Goal: Book appointment/travel/reservation

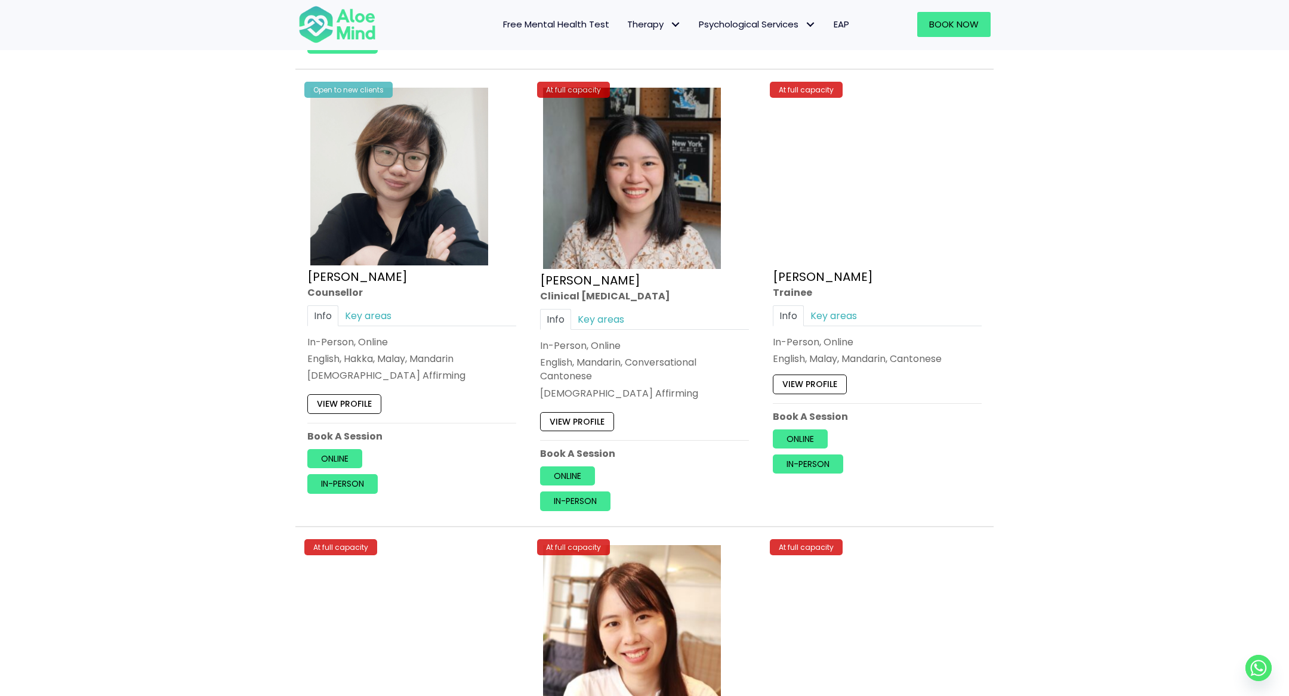
scroll to position [1862, 0]
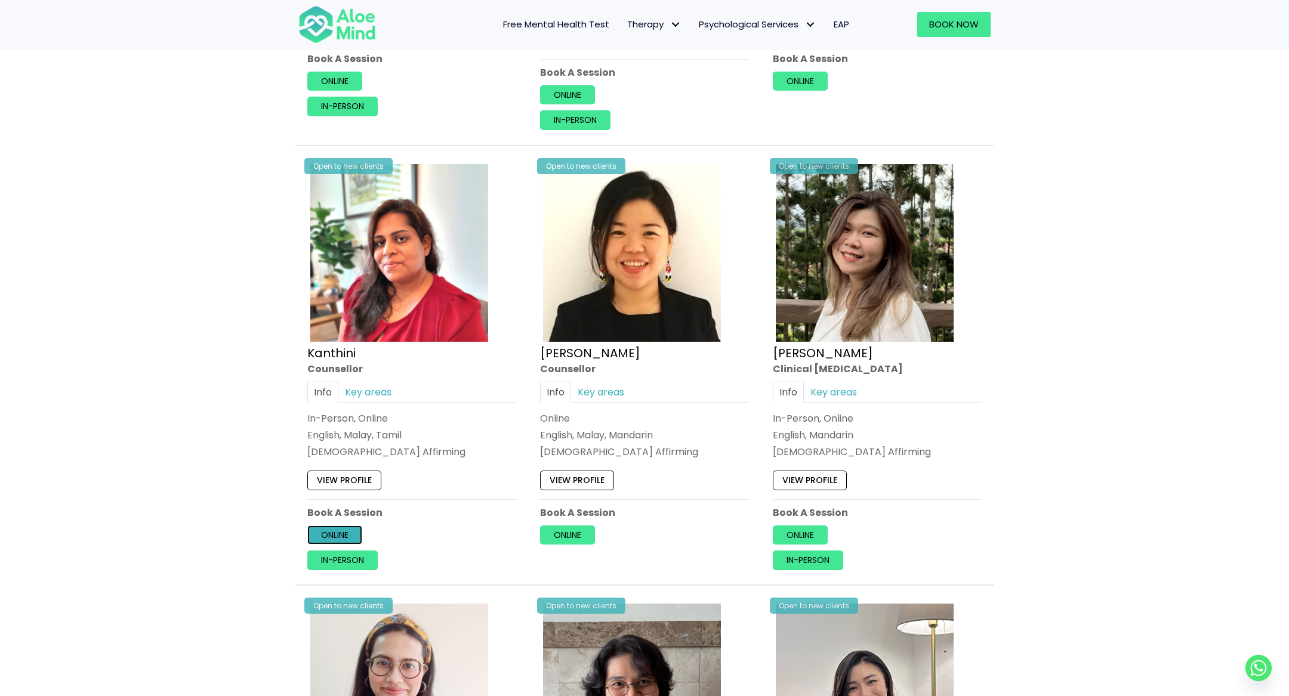
click at [344, 530] on link "Online" at bounding box center [334, 535] width 55 height 19
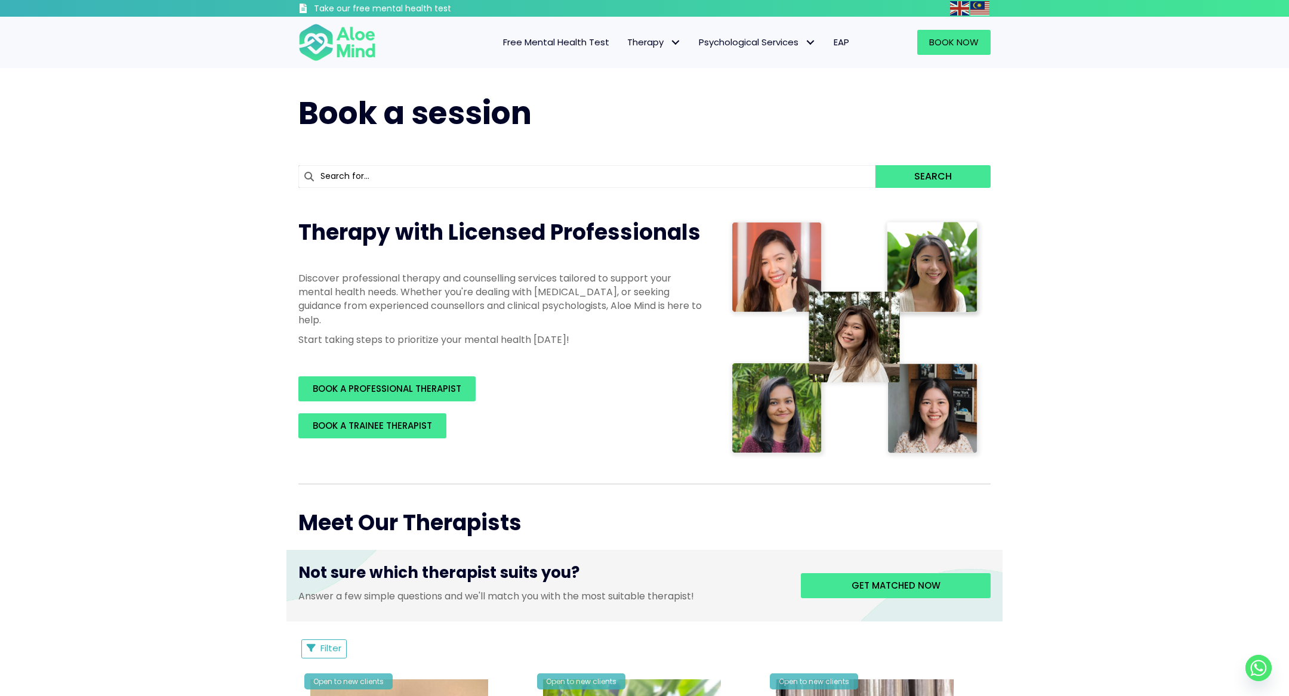
scroll to position [2303, 0]
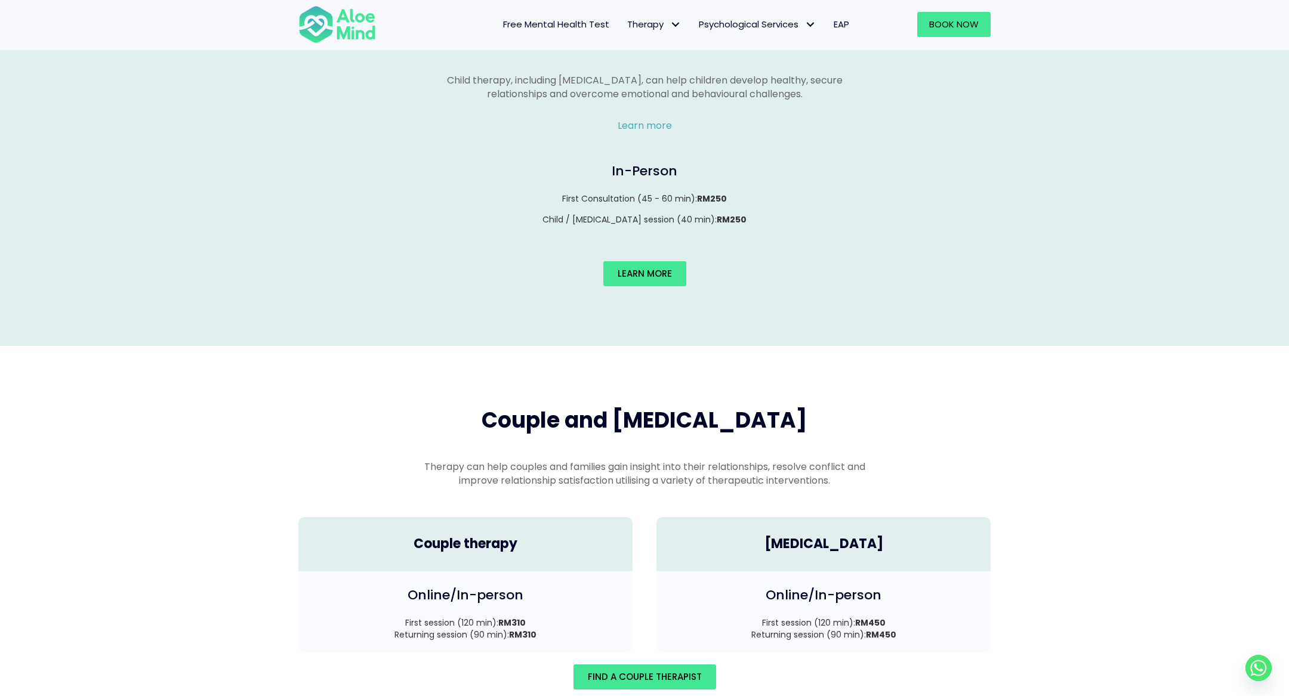
scroll to position [1182, 0]
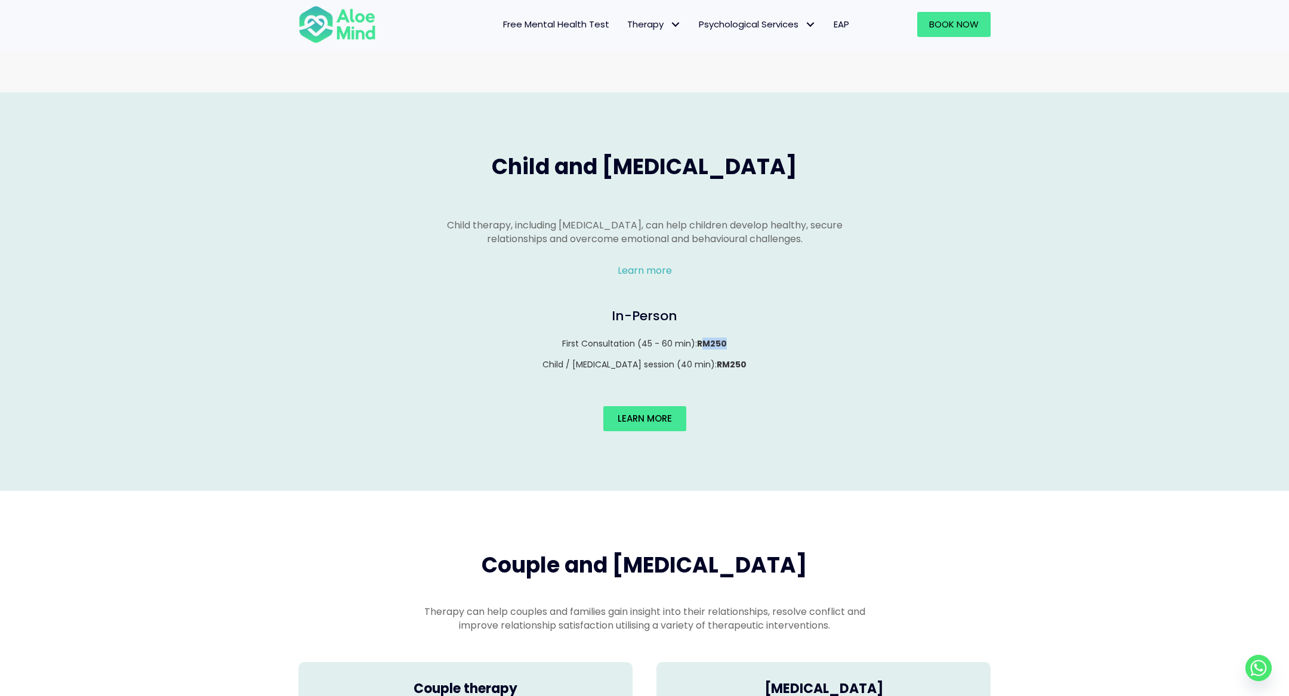
drag, startPoint x: 702, startPoint y: 328, endPoint x: 771, endPoint y: 328, distance: 68.6
click at [771, 338] on p "First Consultation (45 - 60 min): RM250" at bounding box center [644, 344] width 668 height 12
click at [743, 359] on p "Child / Play Therapy session (40 min): RM250" at bounding box center [644, 365] width 668 height 12
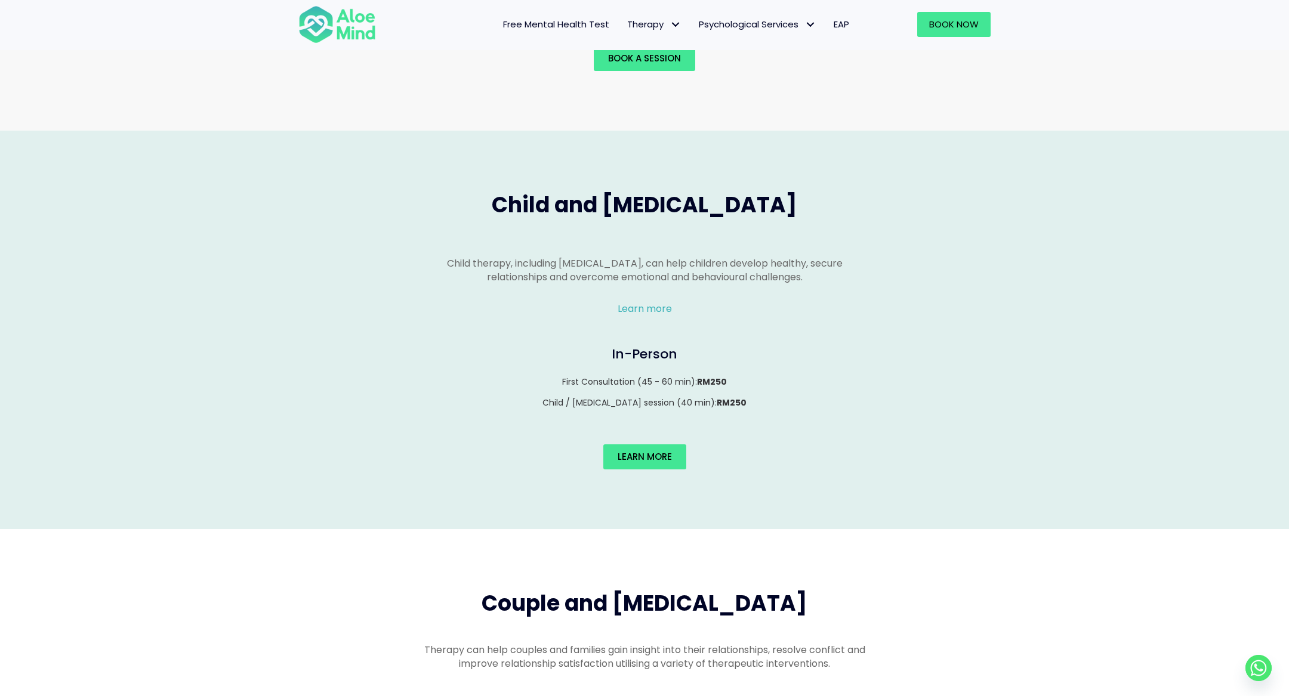
scroll to position [1130, 0]
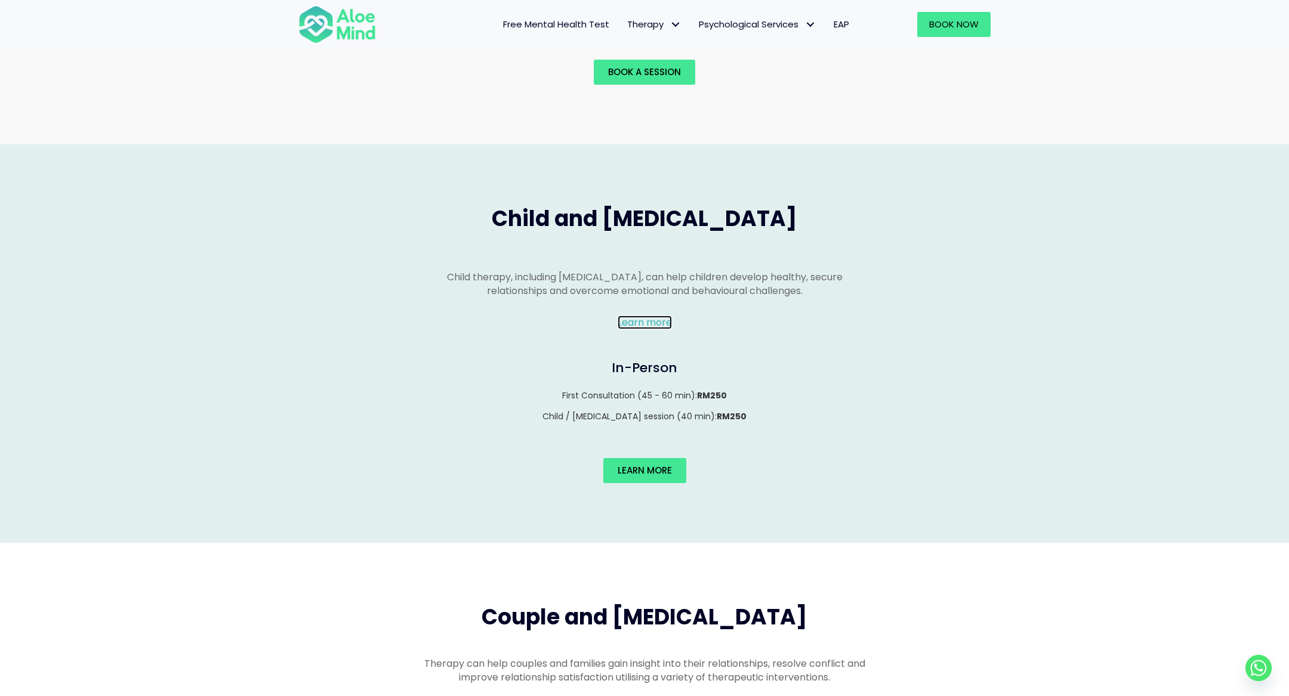
click at [660, 316] on link "Learn more" at bounding box center [645, 323] width 54 height 14
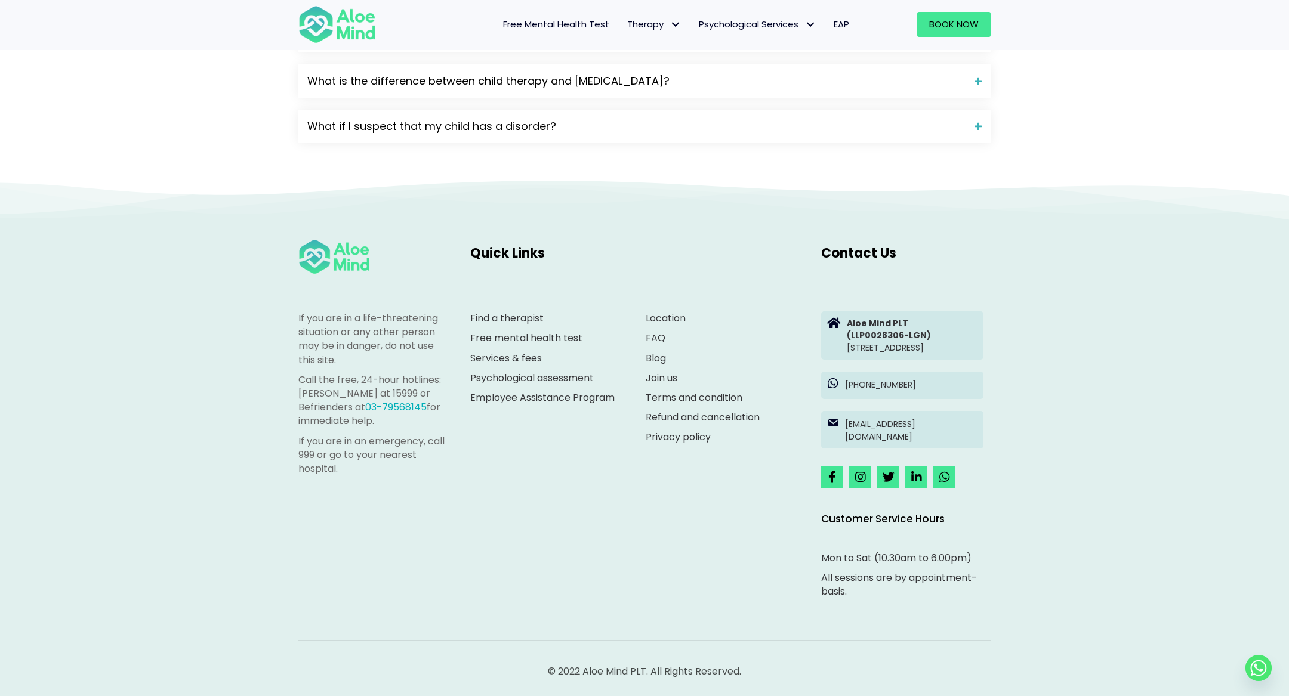
scroll to position [1759, 0]
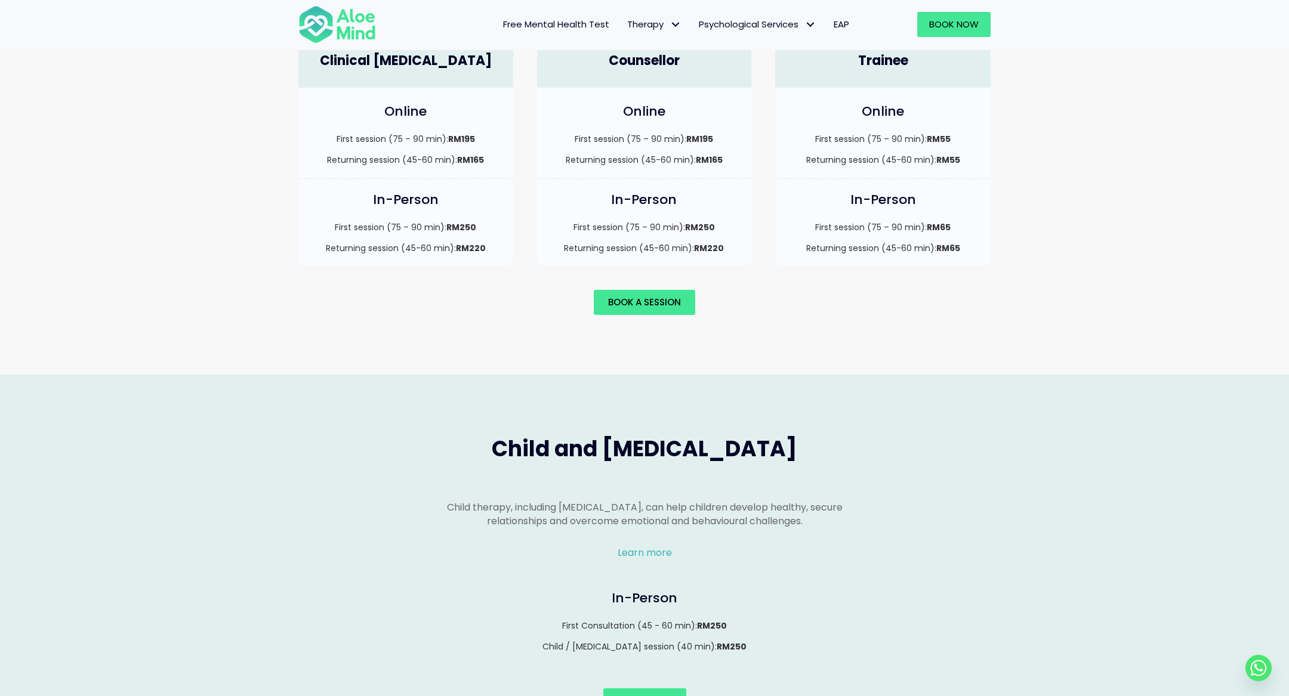
scroll to position [752, 0]
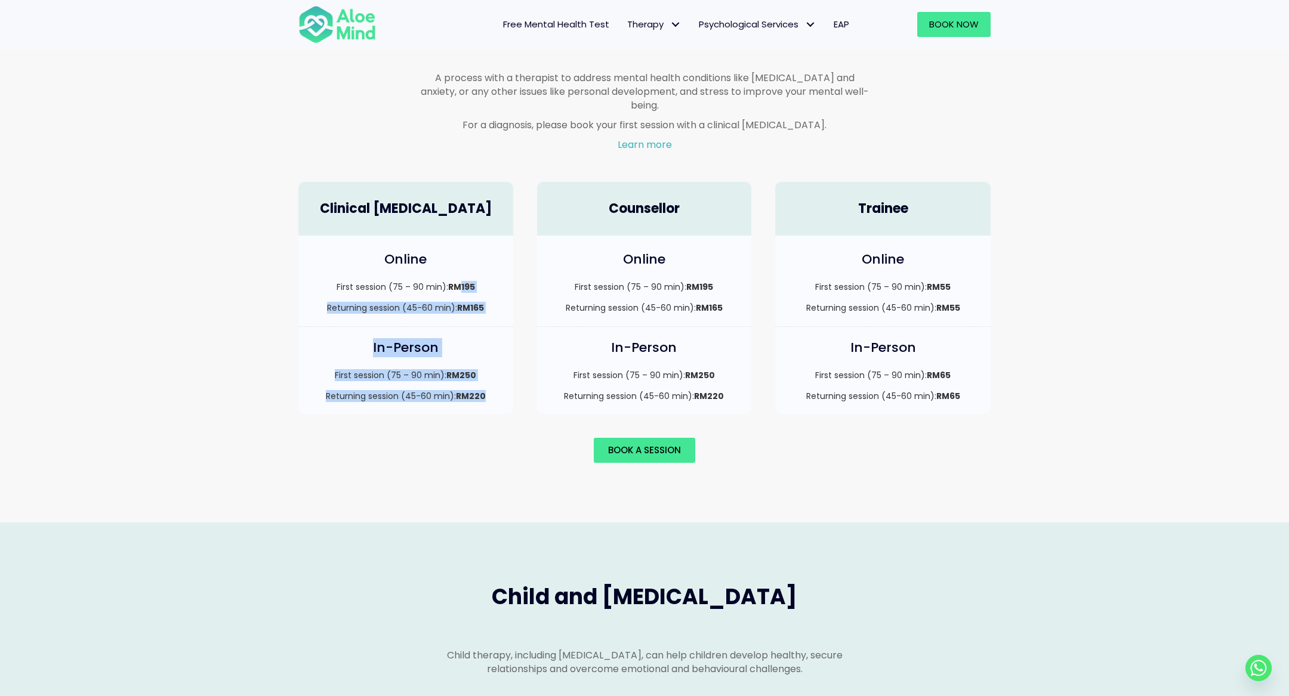
drag, startPoint x: 458, startPoint y: 270, endPoint x: 482, endPoint y: 411, distance: 143.4
click at [482, 412] on div "Individual therapy A process with a therapist to address mental health conditio…" at bounding box center [644, 240] width 716 height 470
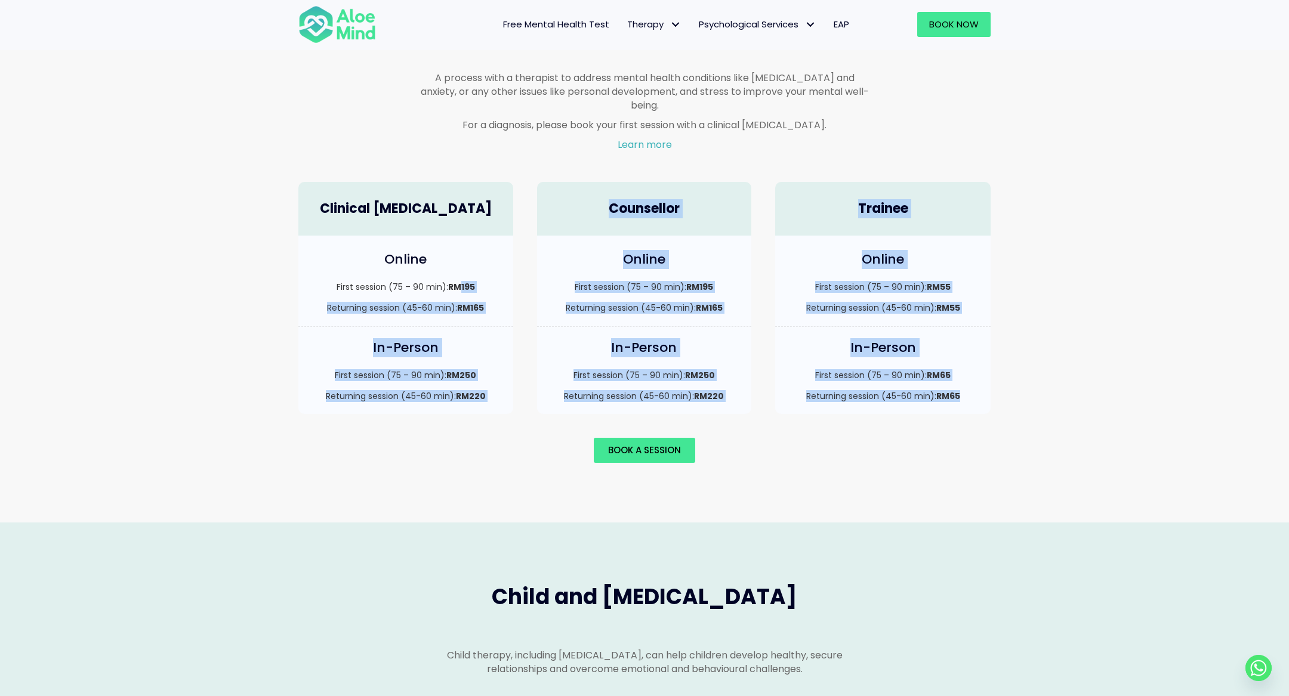
click at [434, 390] on p "Returning session (45-60 min): RM220" at bounding box center [405, 396] width 191 height 12
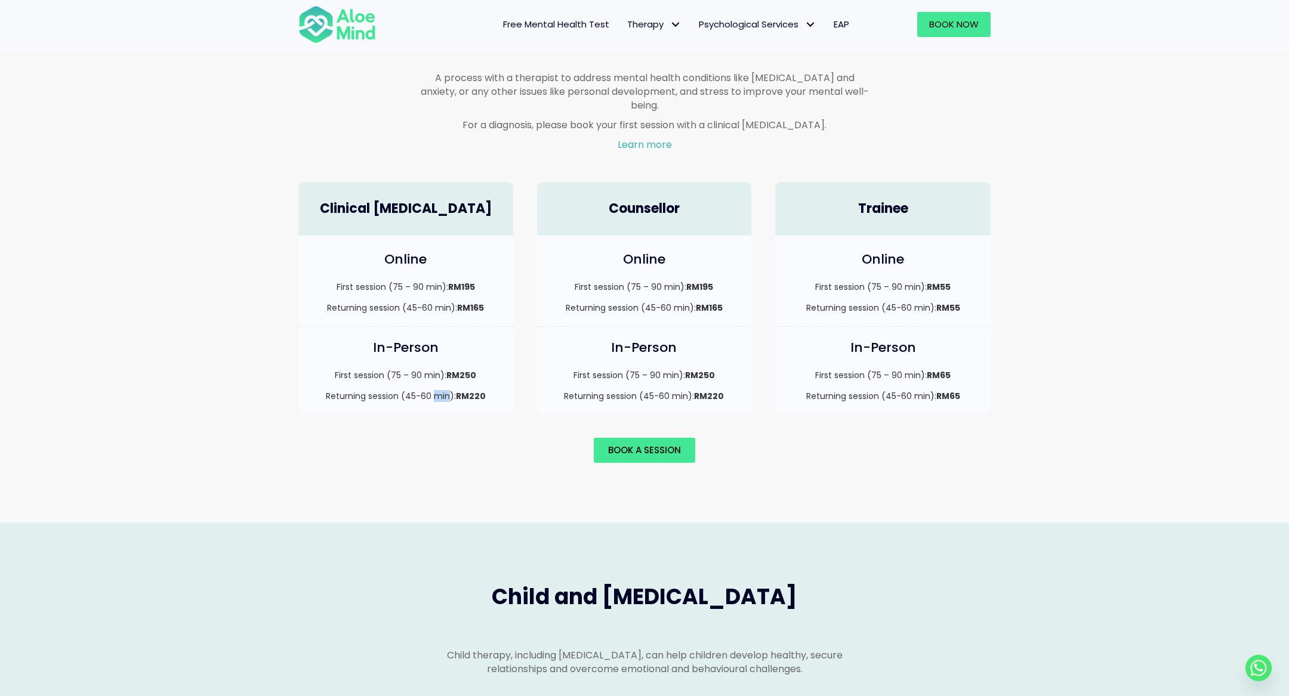
click at [434, 390] on p "Returning session (45-60 min): RM220" at bounding box center [405, 396] width 191 height 12
click at [500, 447] on div "Book a session" at bounding box center [644, 450] width 692 height 25
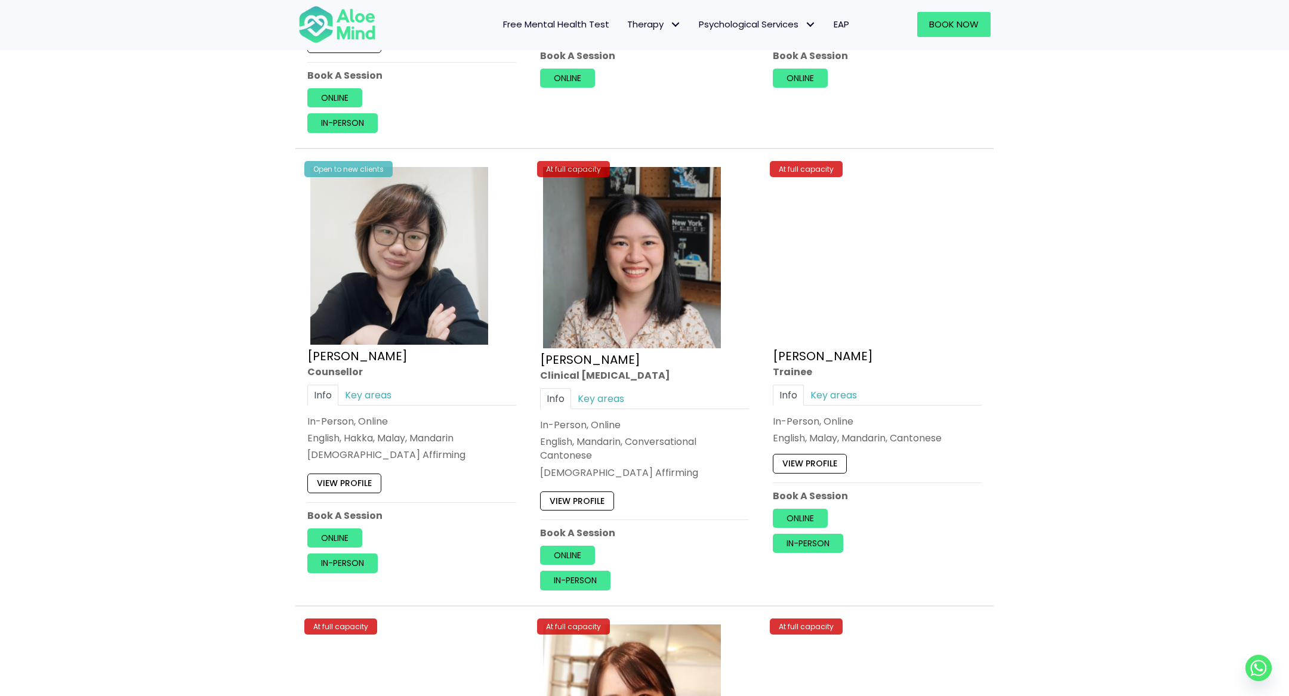
scroll to position [4493, 0]
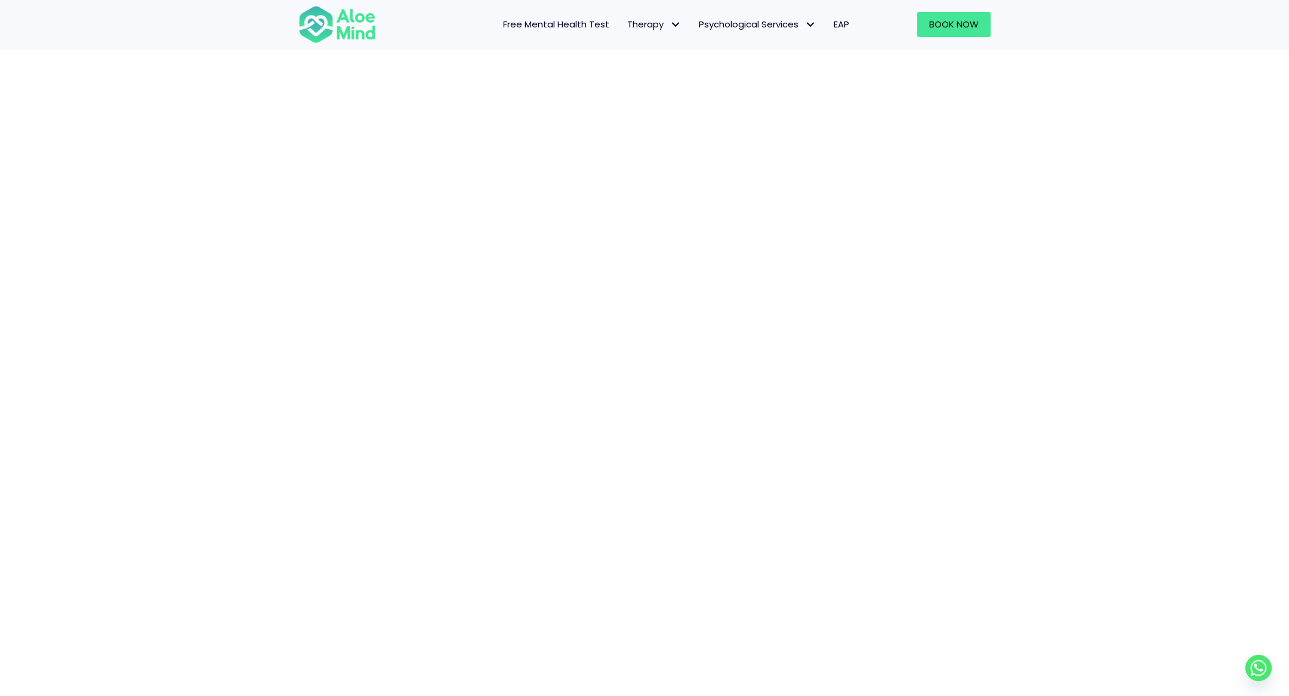
scroll to position [227, 0]
